Goal: Book appointment/travel/reservation

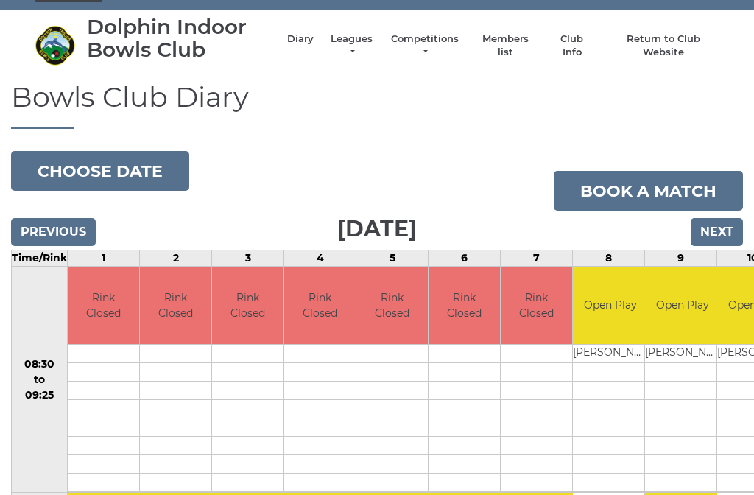
scroll to position [31, 0]
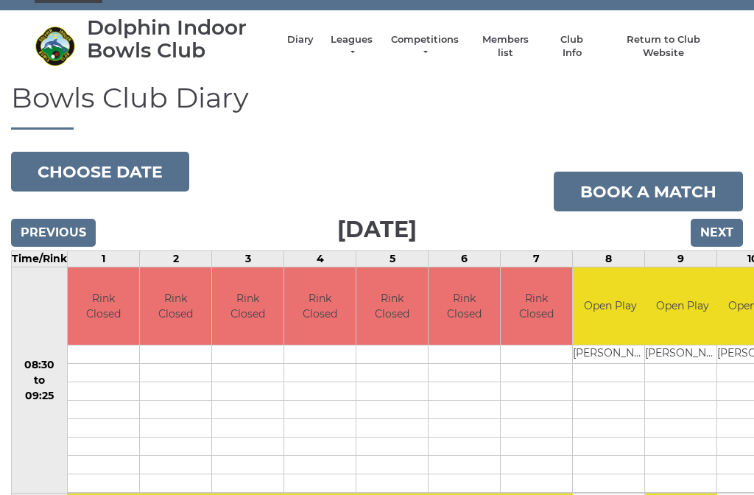
click at [144, 172] on button "Choose date" at bounding box center [100, 172] width 178 height 40
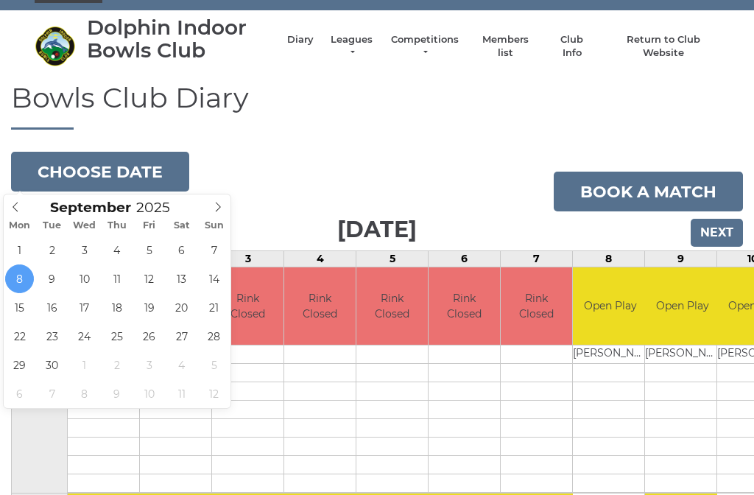
type input "2025-09-12"
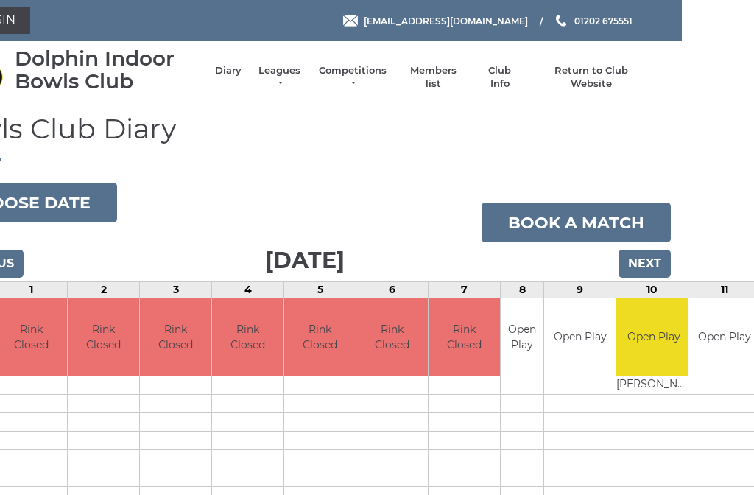
scroll to position [0, 72]
click at [651, 255] on input "Next" at bounding box center [644, 264] width 52 height 28
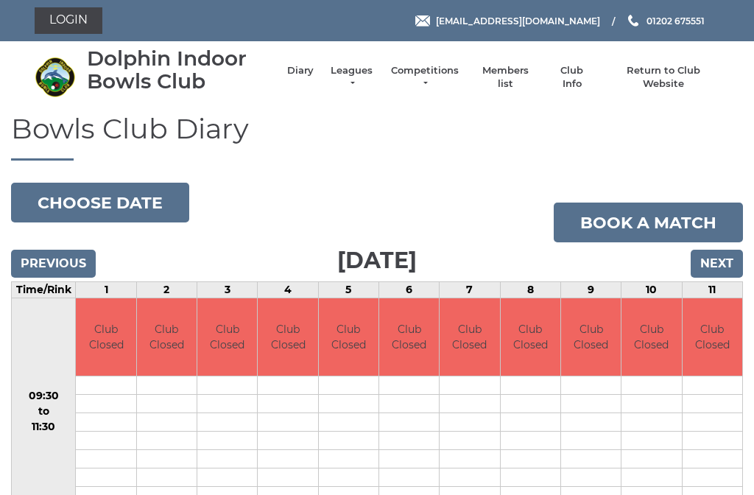
click at [731, 262] on input "Next" at bounding box center [716, 264] width 52 height 28
click at [737, 258] on input "Next" at bounding box center [716, 264] width 52 height 28
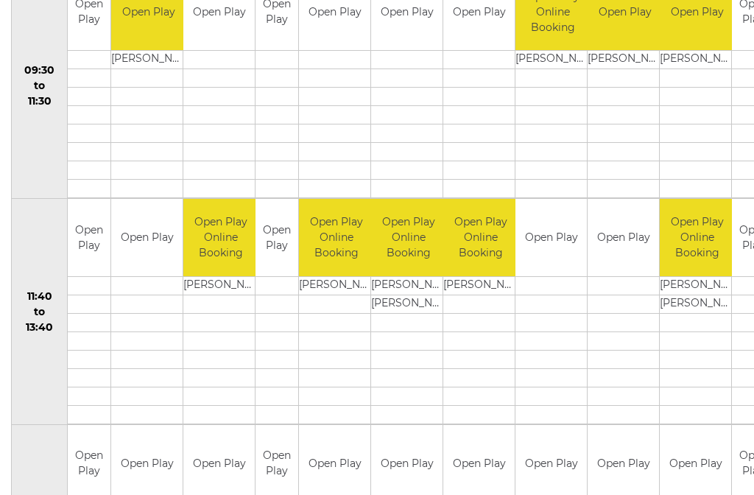
scroll to position [549, 0]
